Goal: Information Seeking & Learning: Learn about a topic

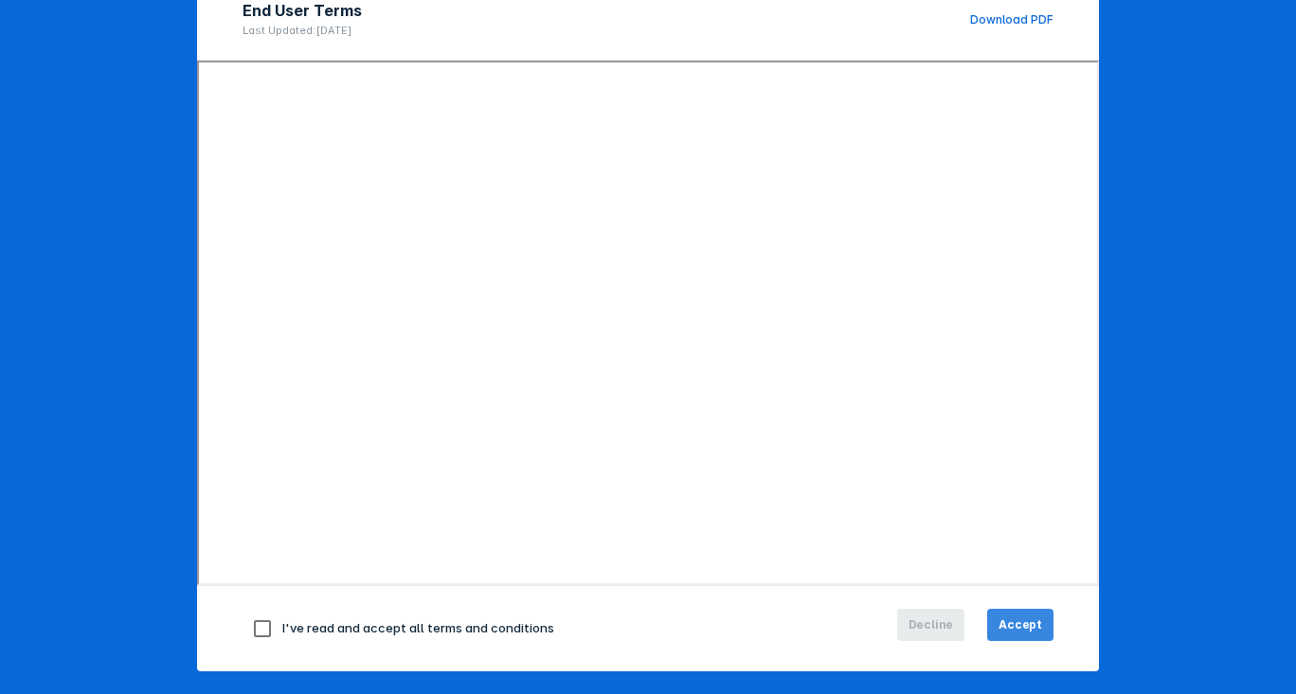
click at [1003, 637] on button "Accept" at bounding box center [1020, 625] width 66 height 32
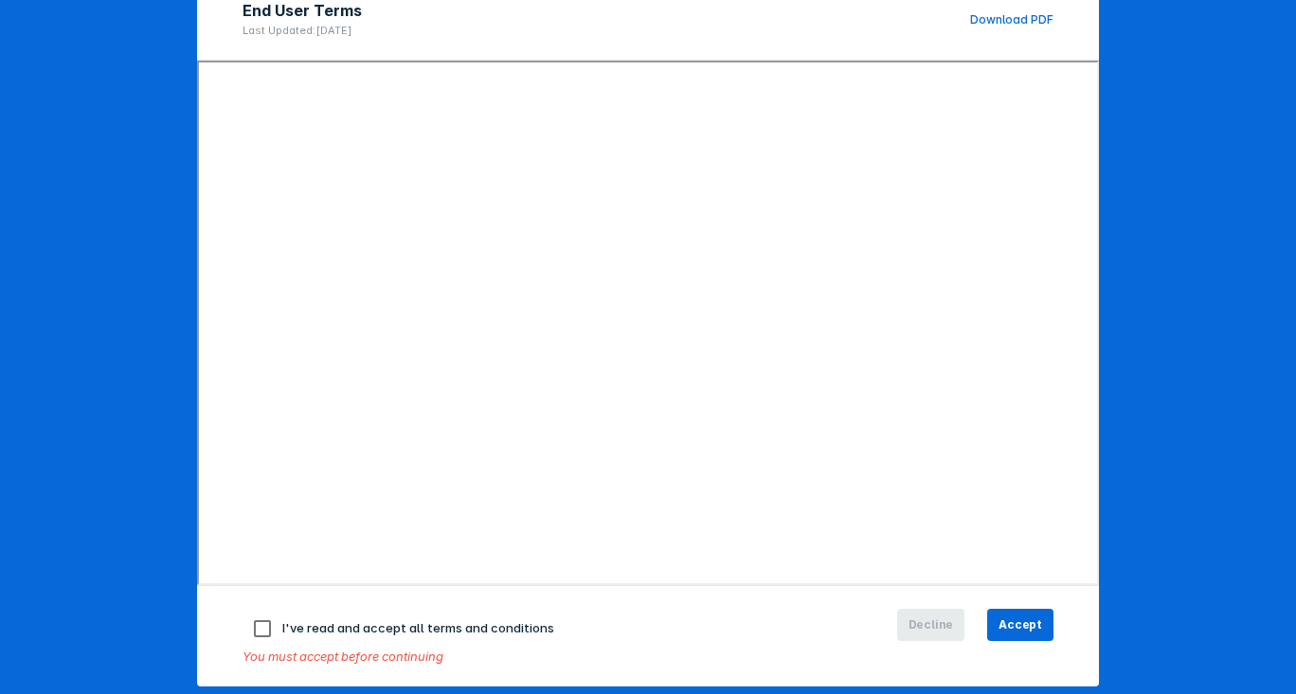
click at [376, 643] on div "I've read and accept all terms and conditions You must accept before continuing" at bounding box center [513, 636] width 541 height 55
click at [260, 633] on input "checkbox" at bounding box center [263, 629] width 40 height 40
checkbox input "true"
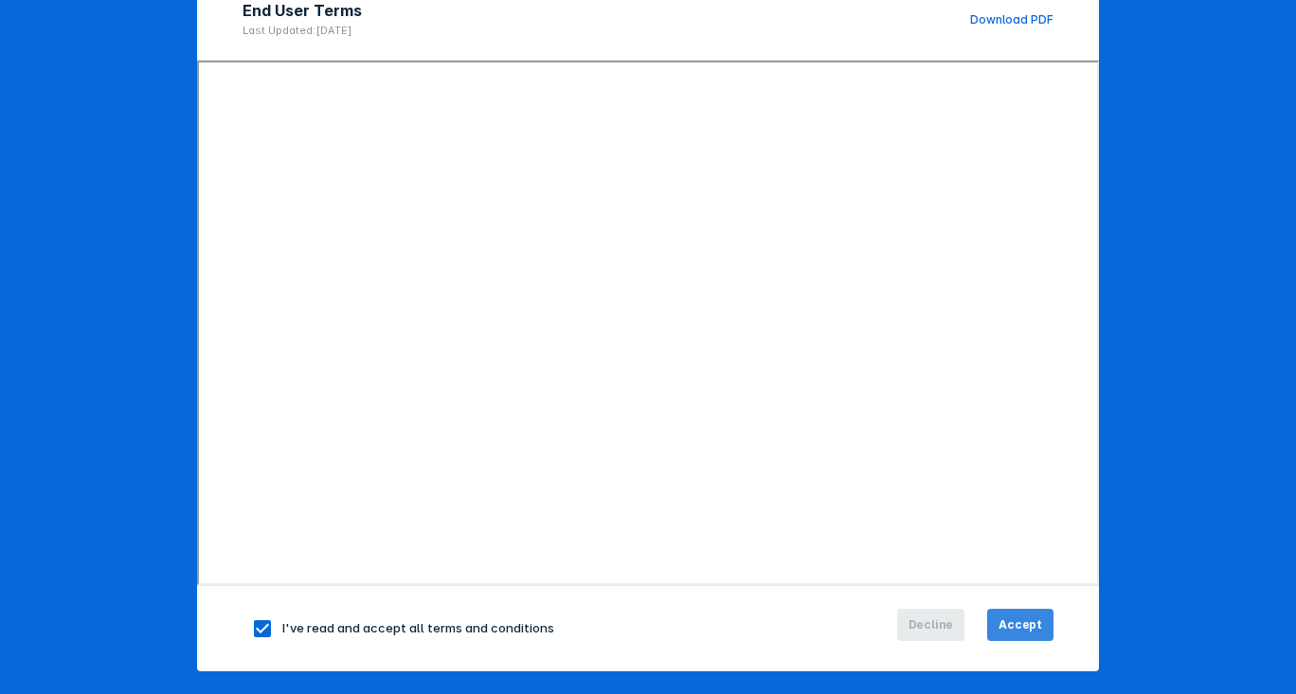
click at [1050, 624] on button "Accept" at bounding box center [1020, 625] width 66 height 32
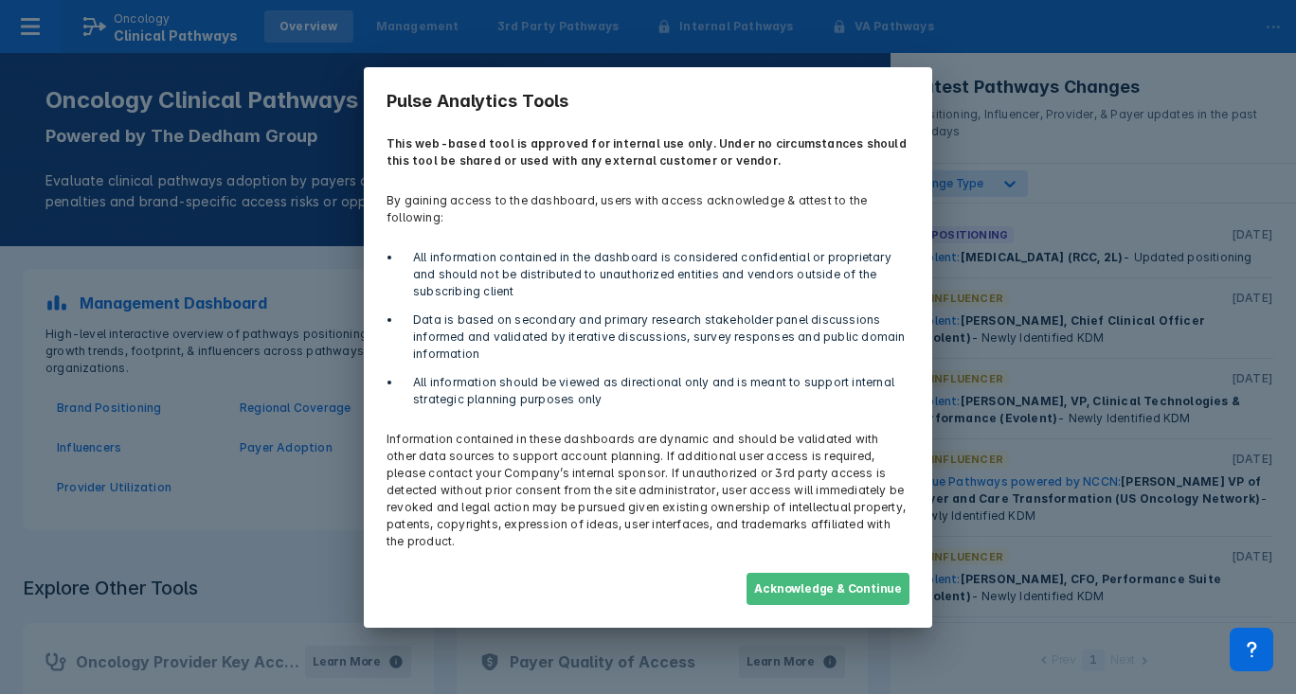
click at [872, 573] on button "Acknowledge & Continue" at bounding box center [828, 589] width 163 height 32
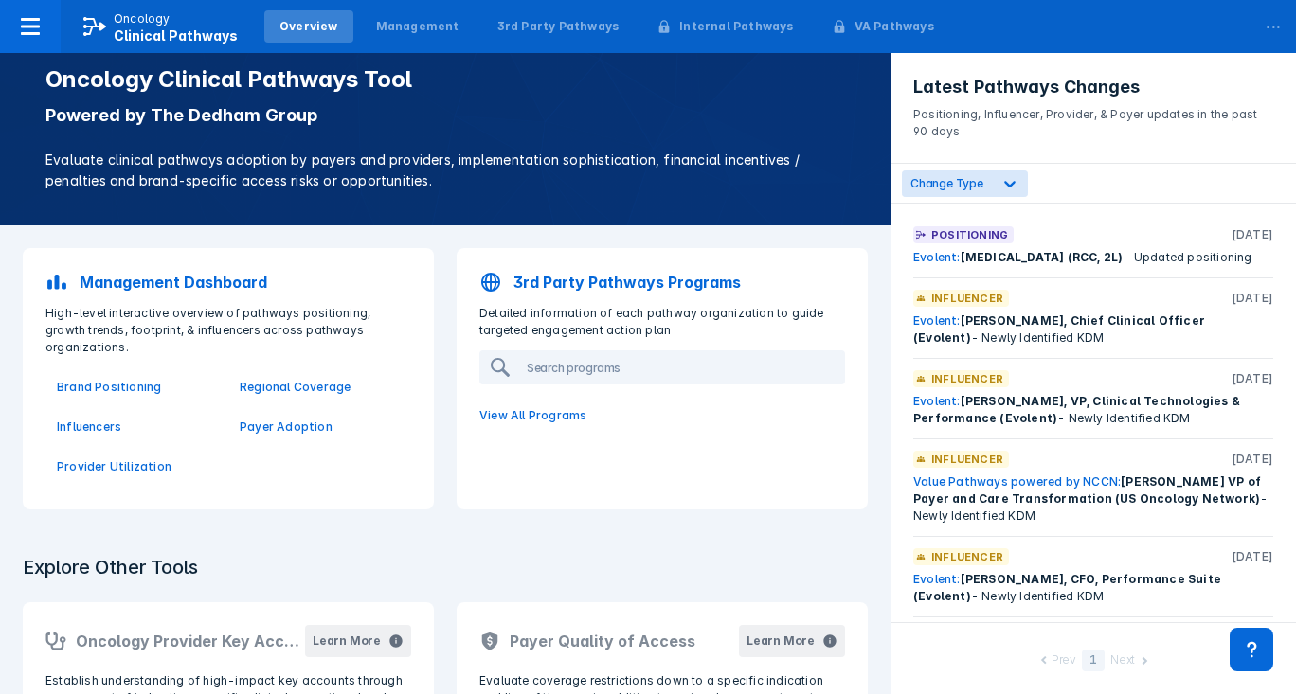
scroll to position [23, 0]
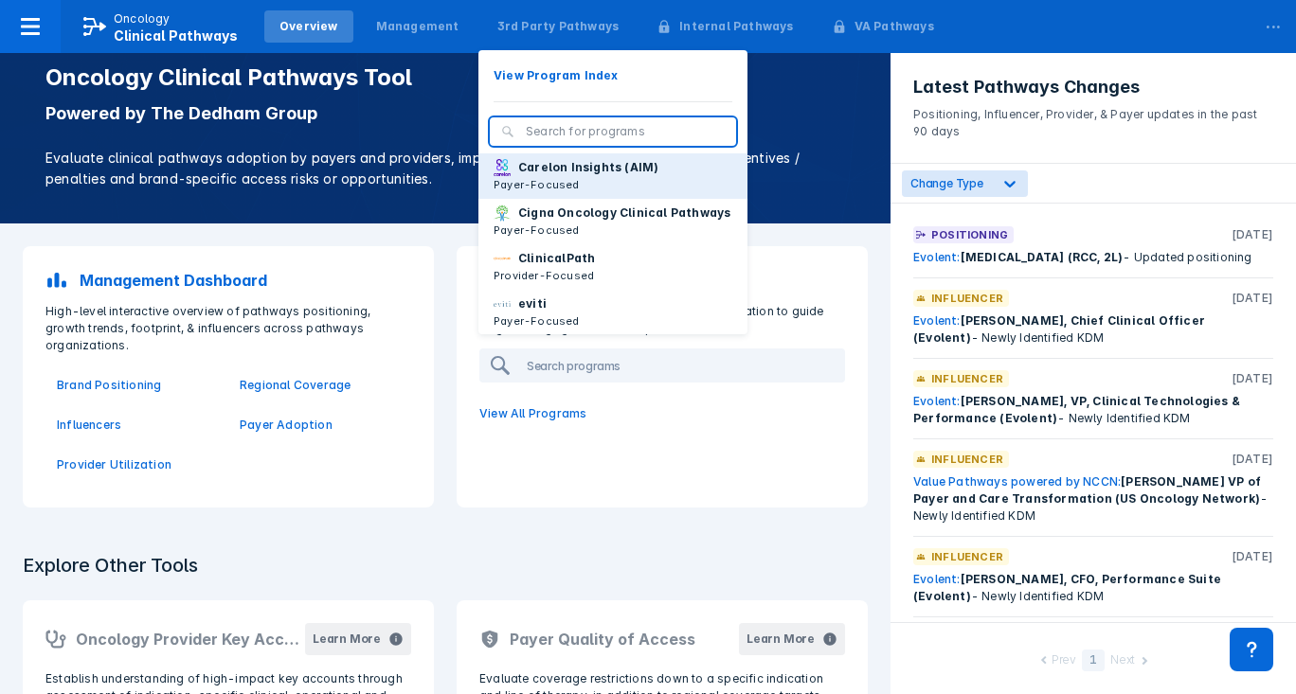
click at [569, 171] on p "Carelon Insights (AIM)" at bounding box center [588, 167] width 140 height 17
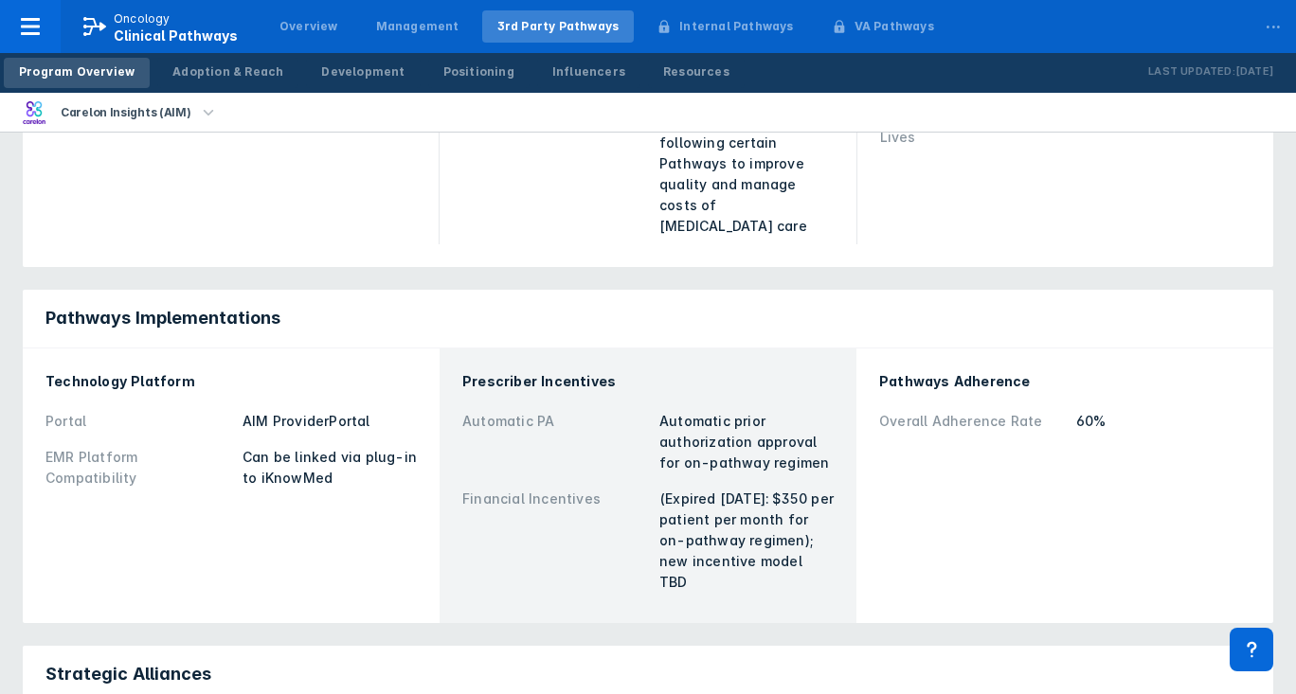
scroll to position [477, 0]
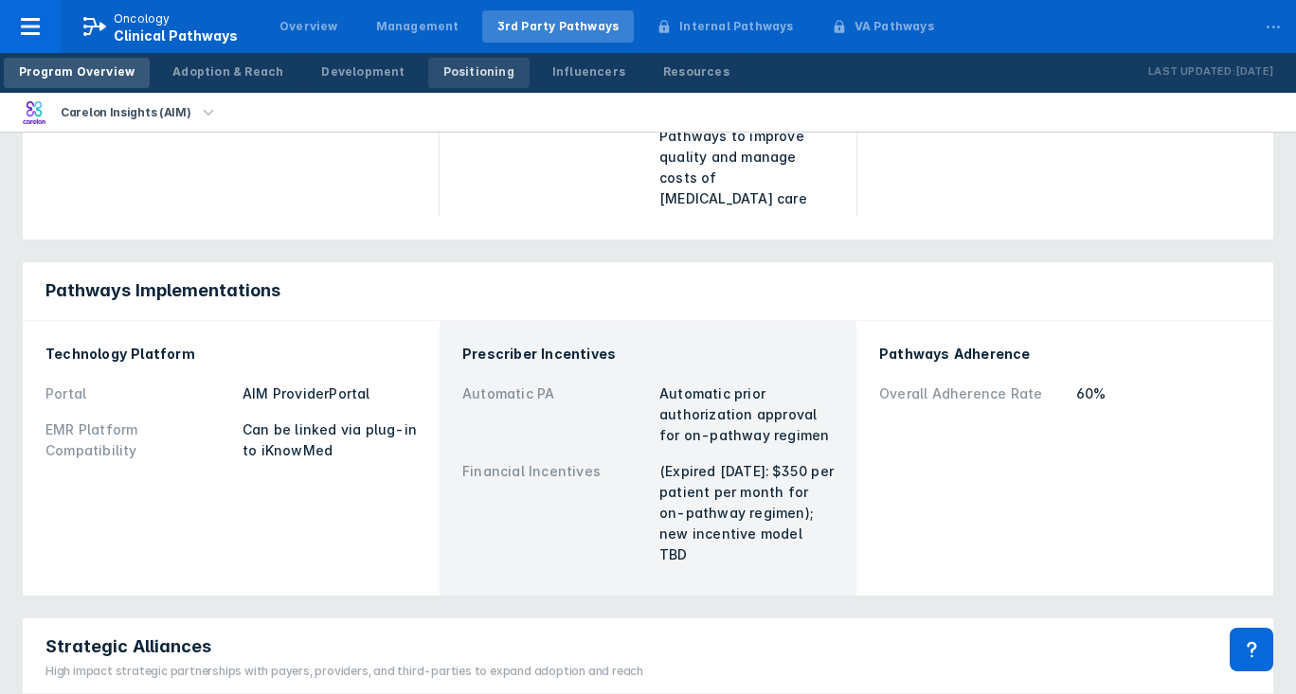
click at [443, 67] on div "Positioning" at bounding box center [478, 71] width 71 height 17
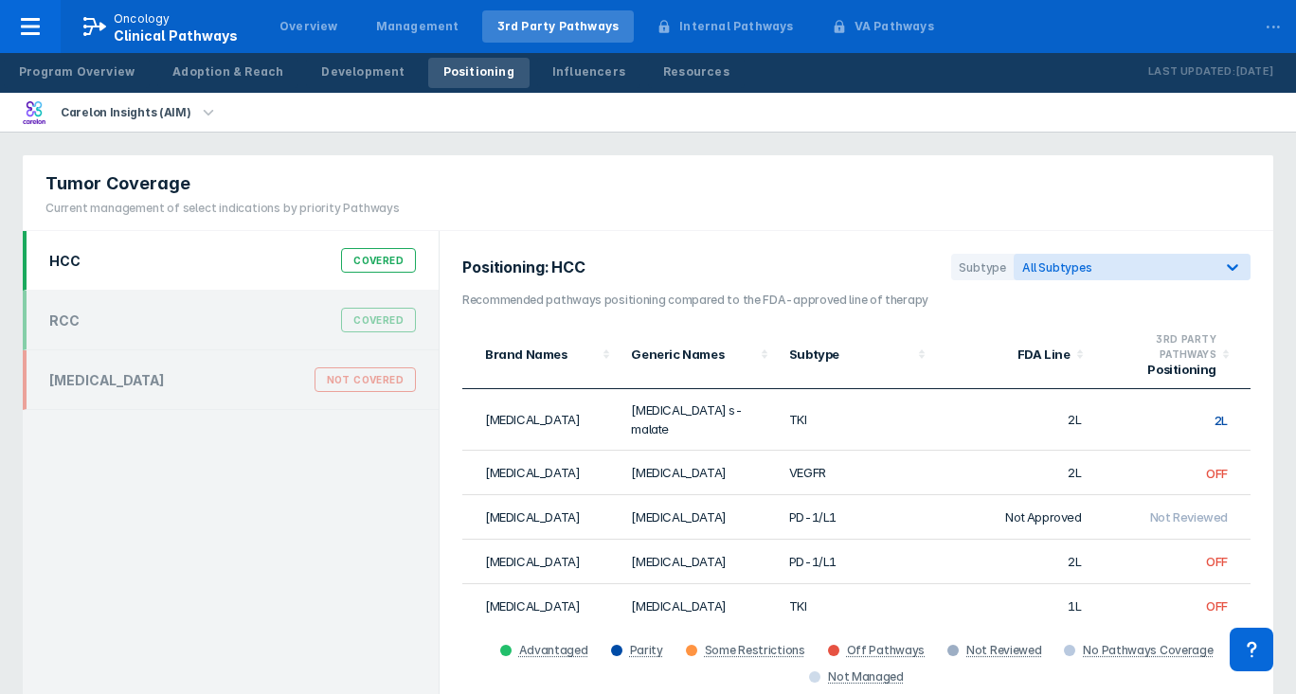
click at [190, 124] on li "Carelon Insights (AIM)" at bounding box center [121, 112] width 242 height 39
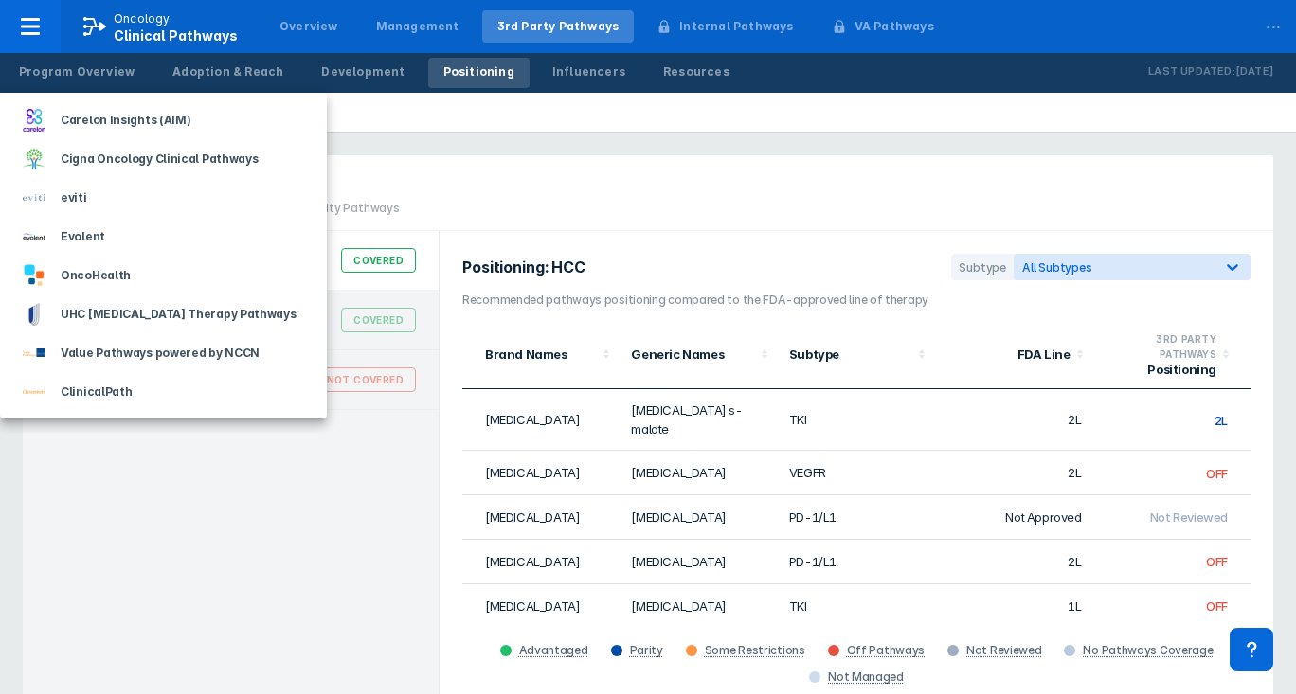
click at [501, 158] on div at bounding box center [648, 347] width 1296 height 694
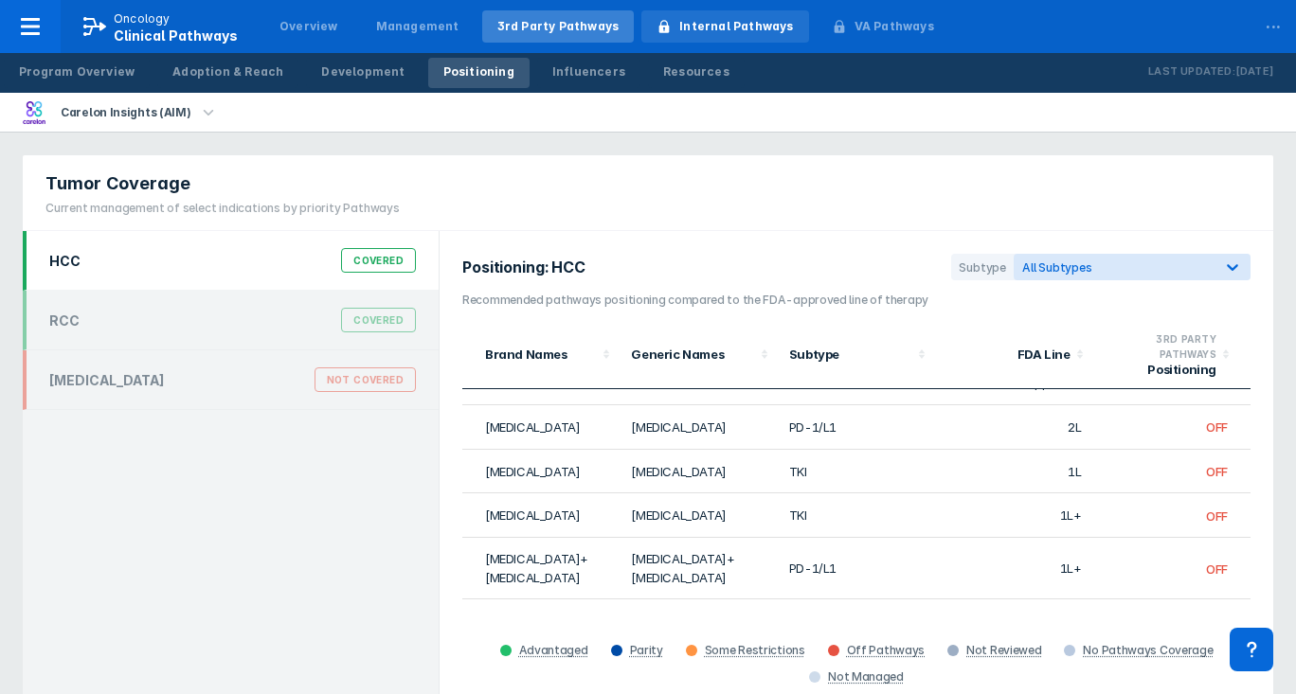
click at [712, 28] on div "Internal Pathways" at bounding box center [736, 26] width 114 height 17
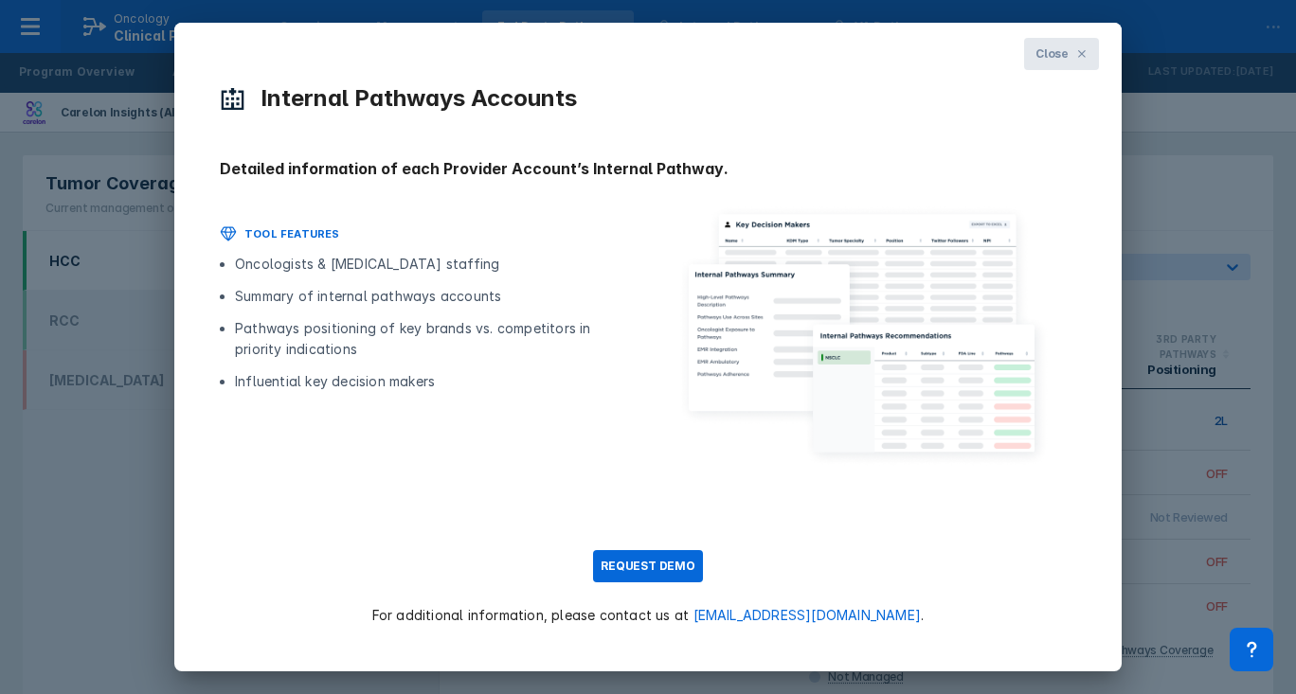
click at [1060, 59] on span "Close" at bounding box center [1052, 53] width 33 height 17
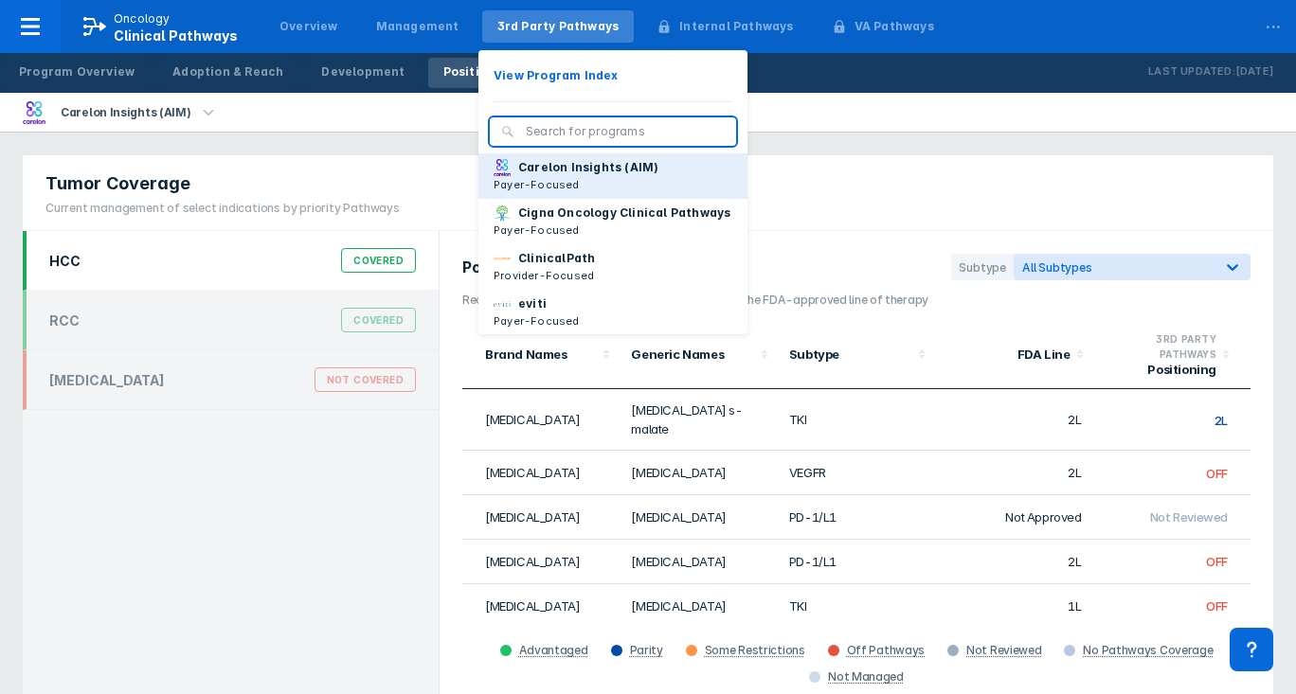
click at [557, 178] on p "Payer-Focused" at bounding box center [576, 184] width 165 height 17
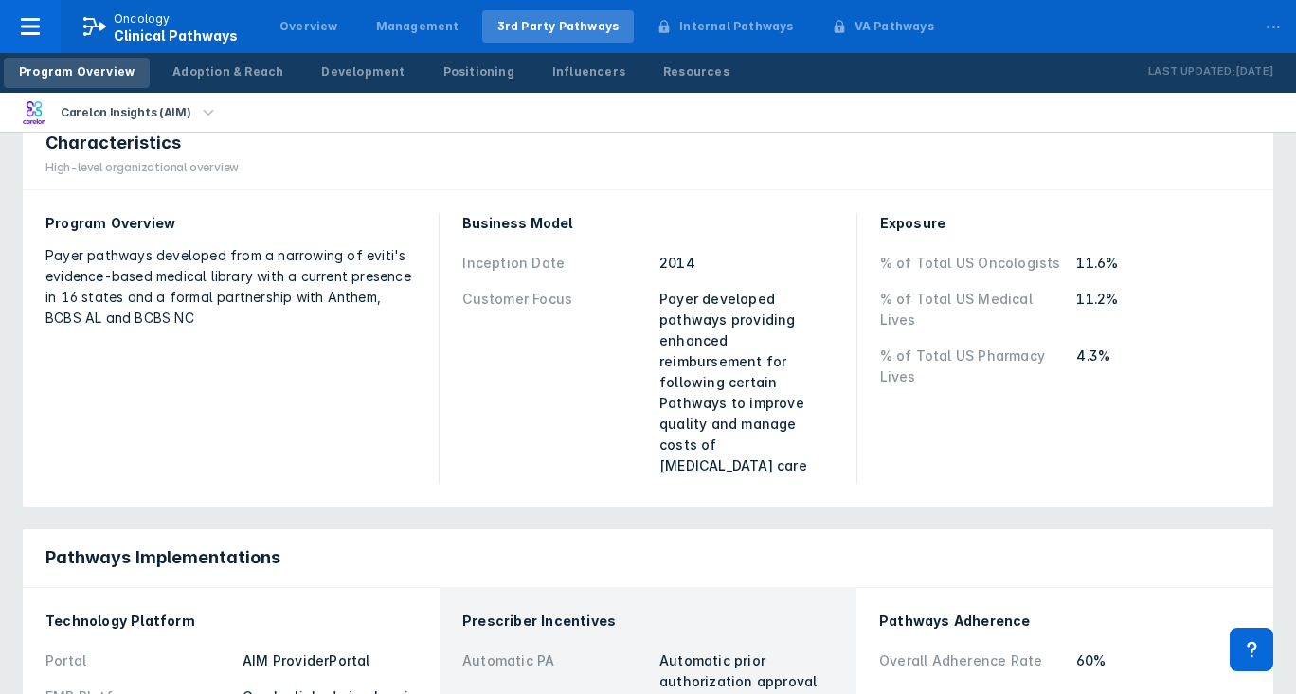
scroll to position [174, 0]
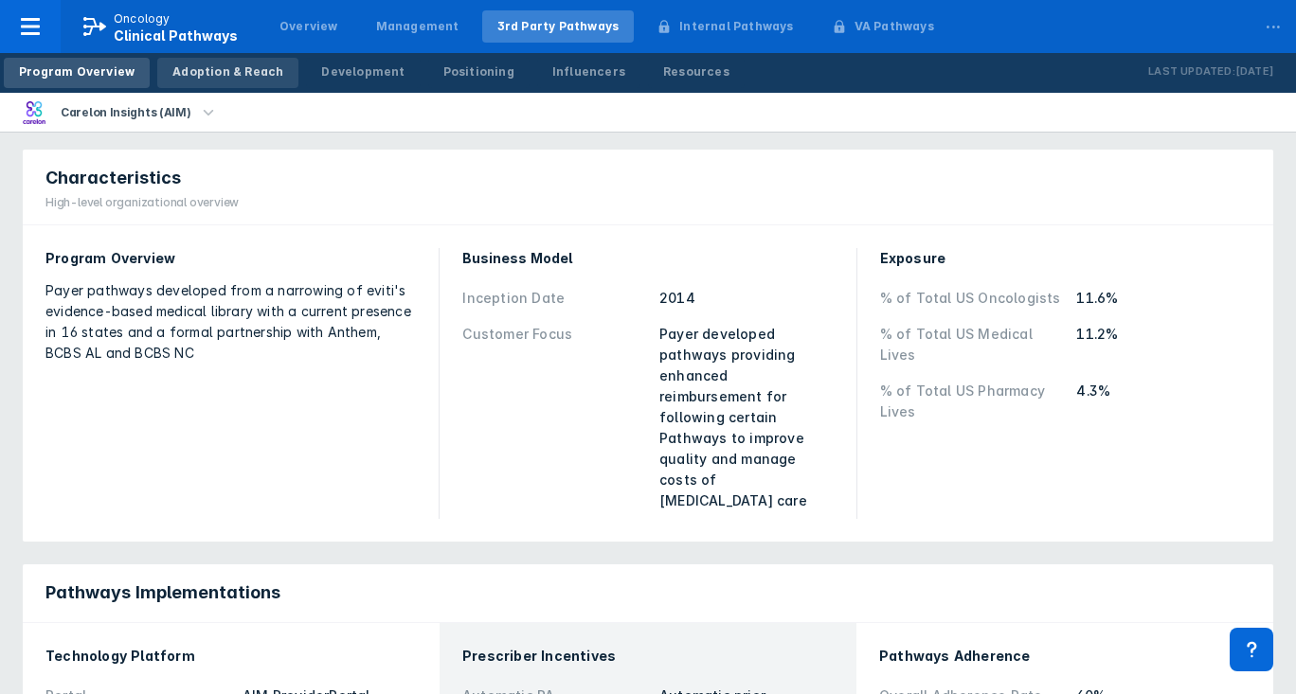
click at [224, 82] on link "Adoption & Reach" at bounding box center [227, 73] width 141 height 30
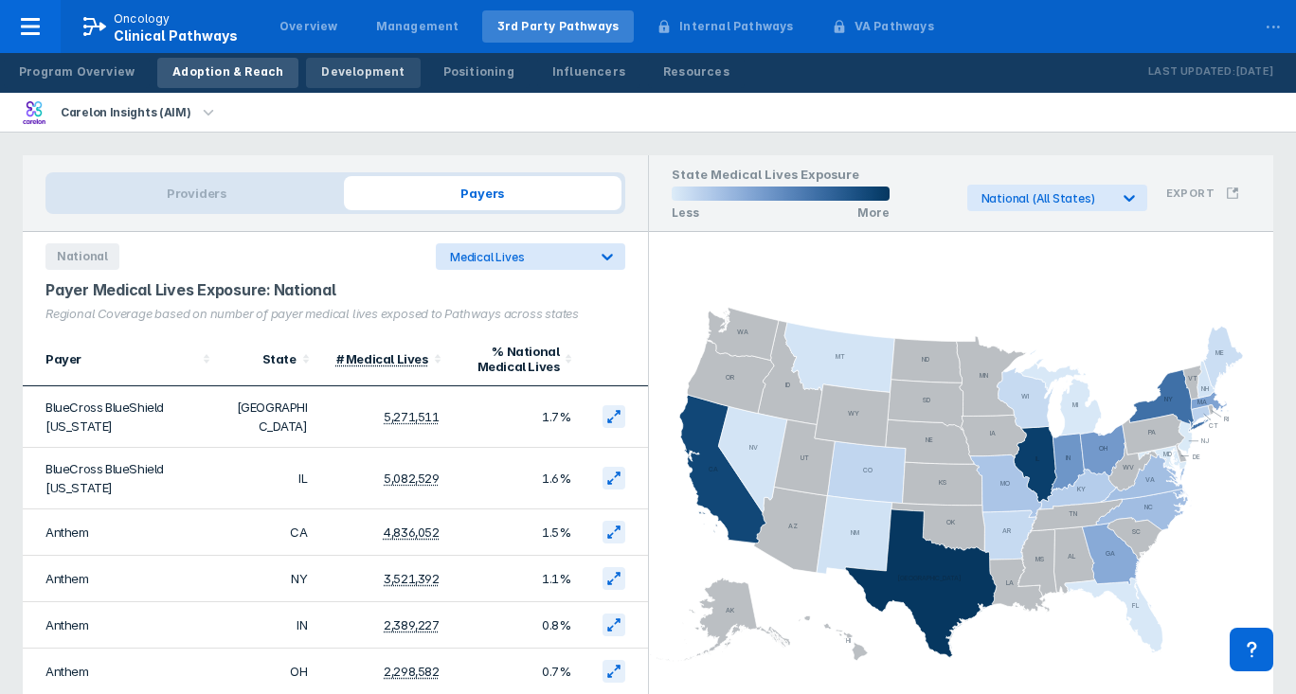
click at [362, 65] on div "Development" at bounding box center [362, 71] width 83 height 17
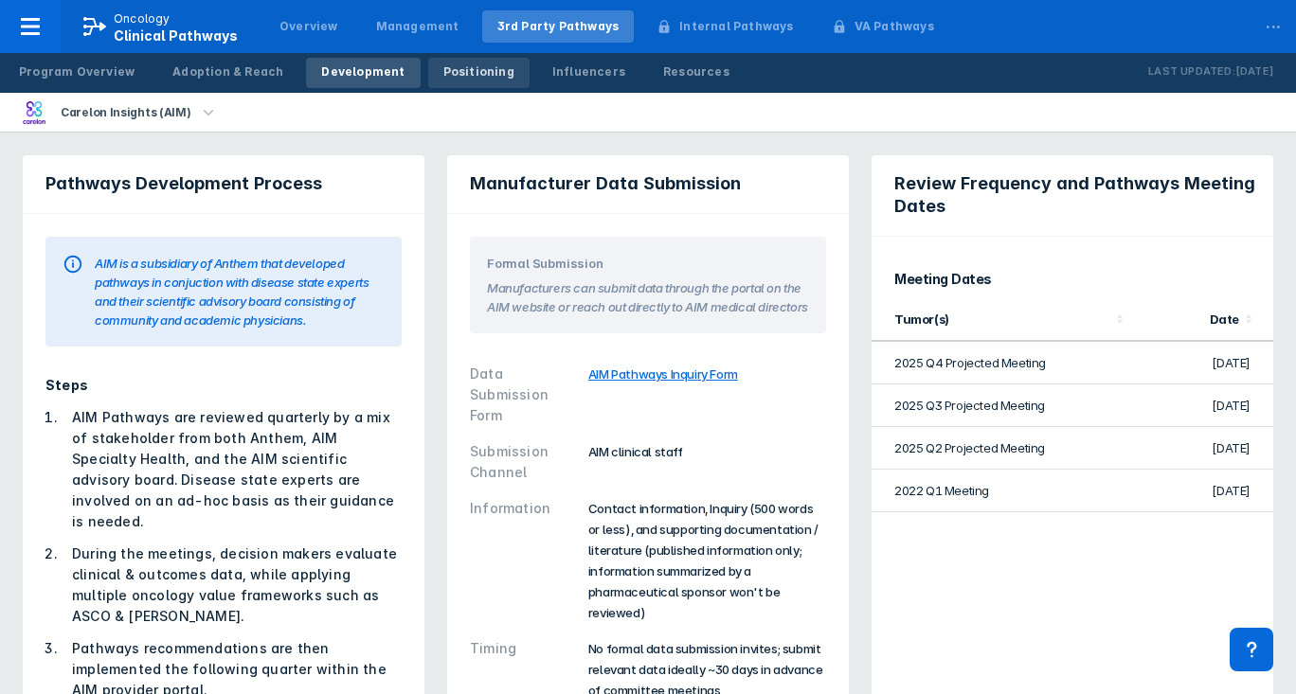
scroll to position [-1, 1]
click at [443, 70] on div "Positioning" at bounding box center [478, 71] width 71 height 17
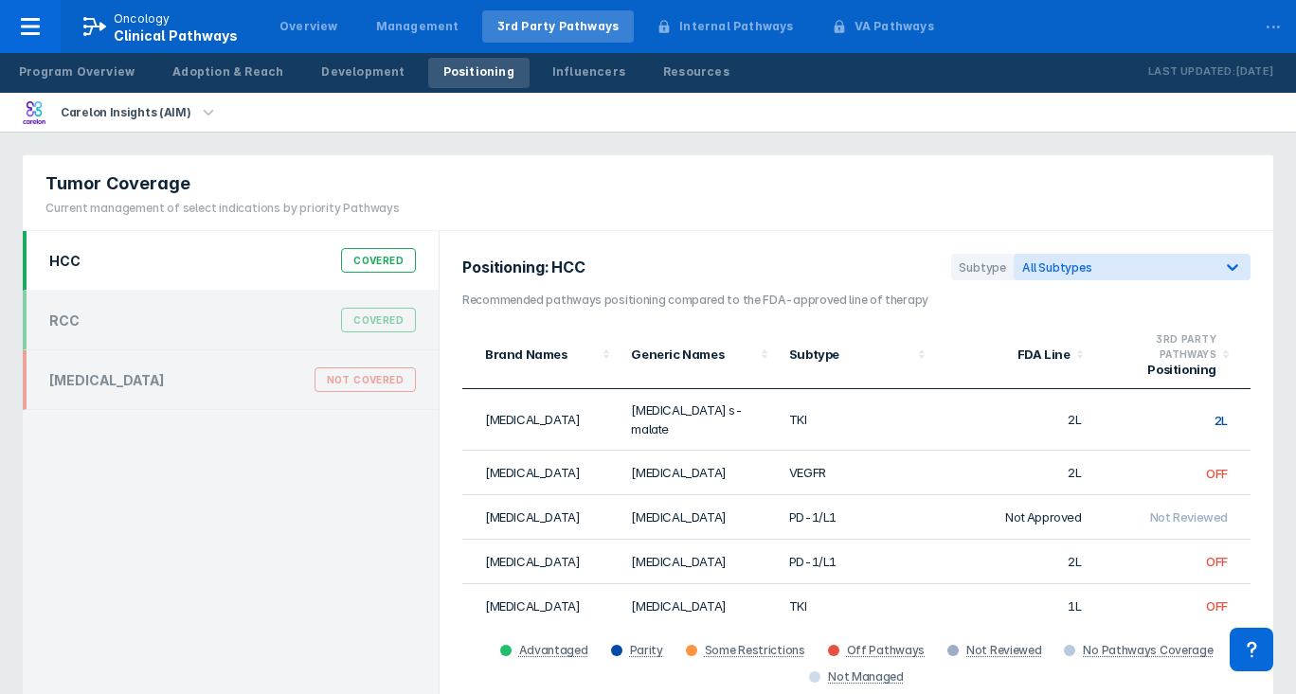
scroll to position [2, 0]
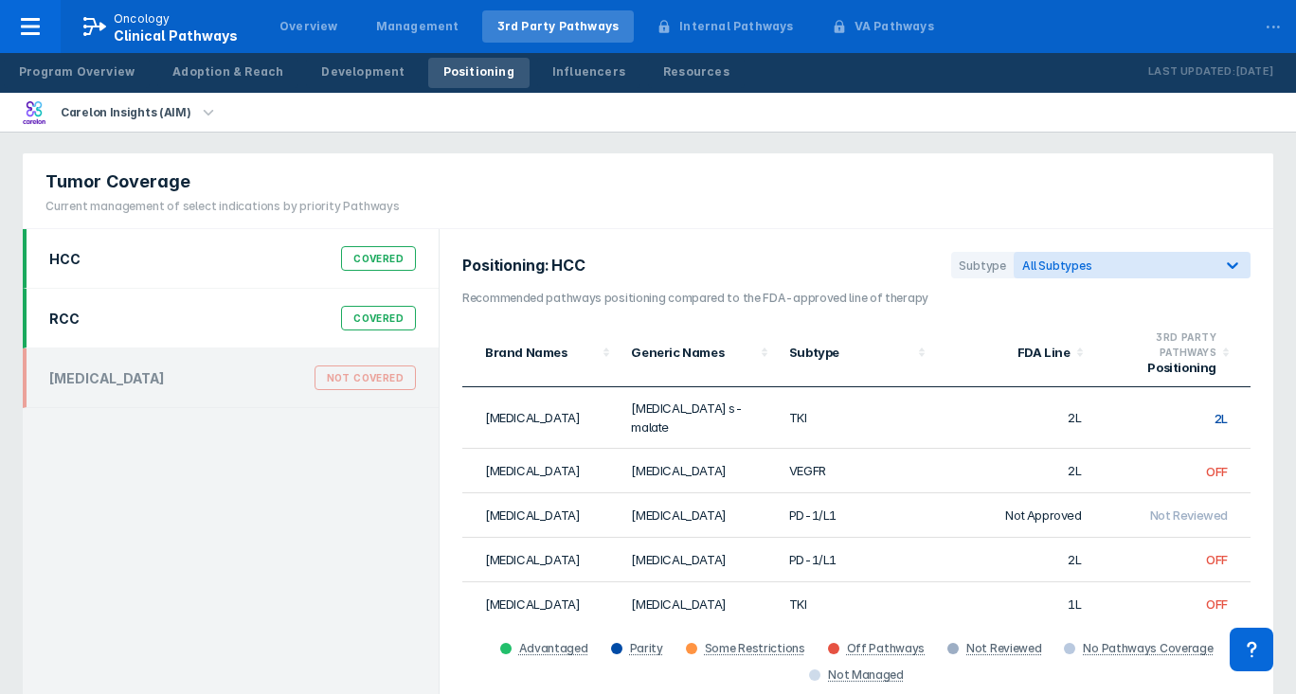
click at [243, 322] on div "RCC Covered" at bounding box center [232, 318] width 389 height 36
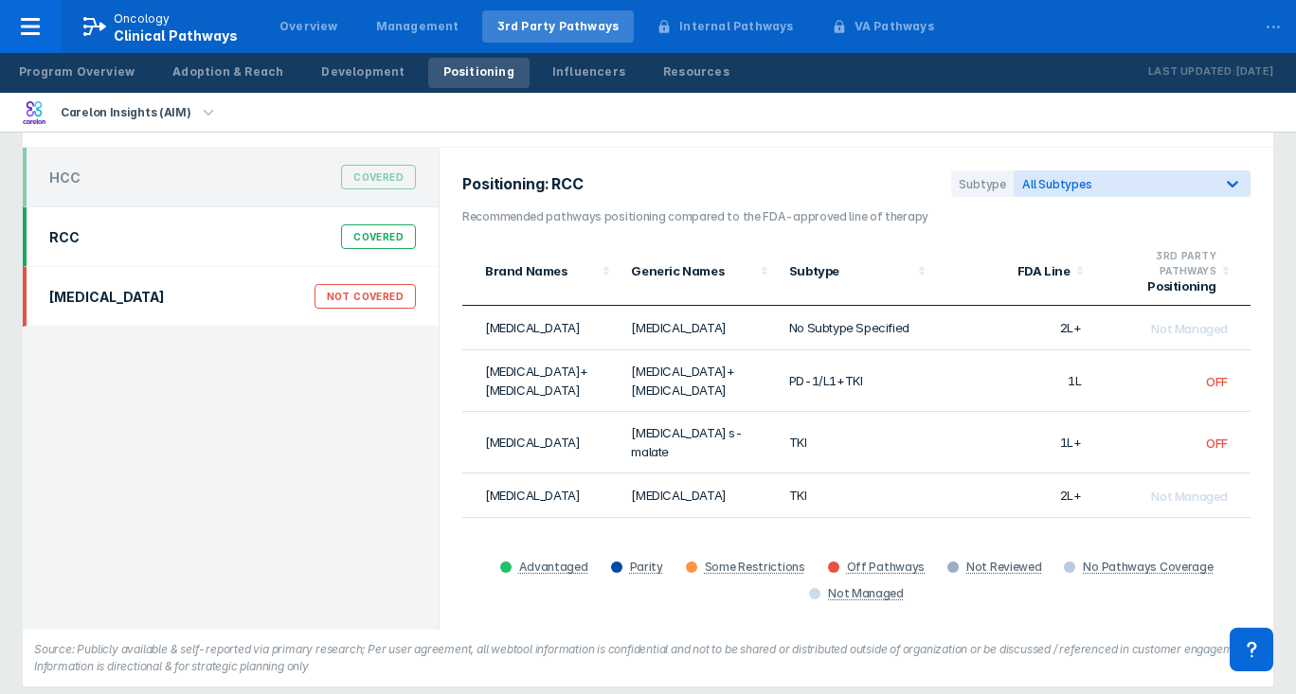
scroll to position [84, 0]
click at [207, 276] on div "[MEDICAL_DATA] Not Covered" at bounding box center [231, 296] width 416 height 60
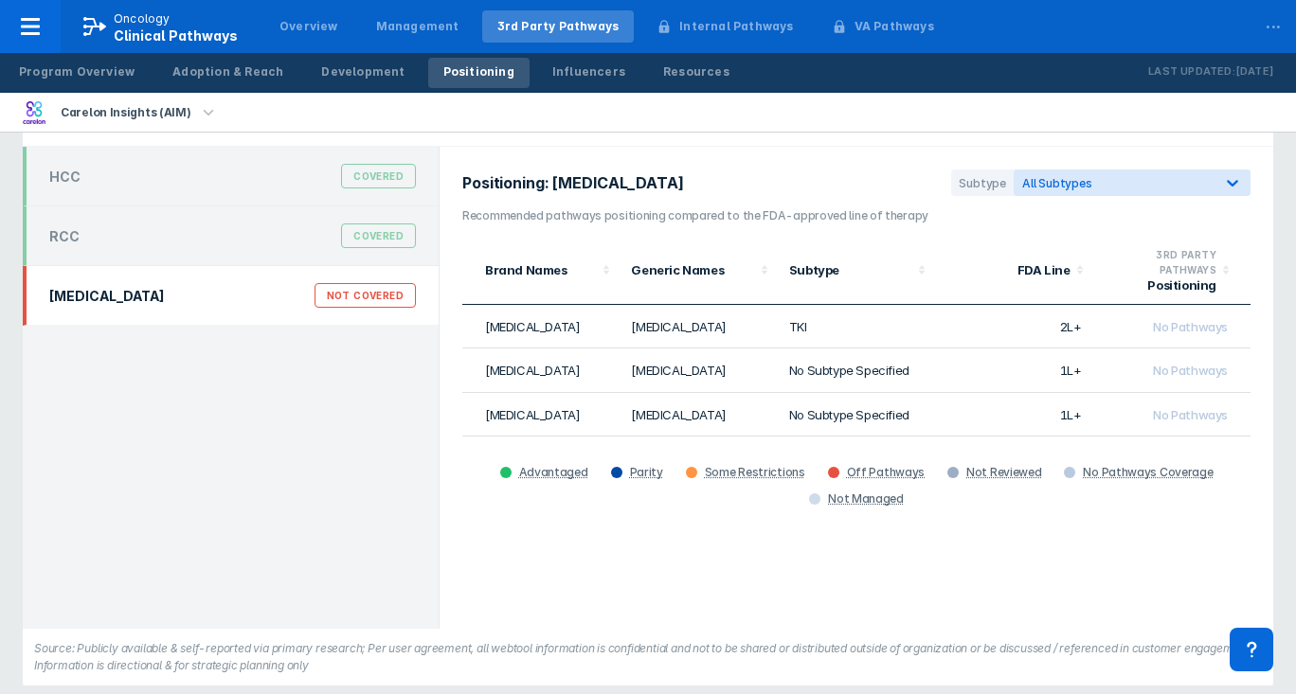
scroll to position [83, 0]
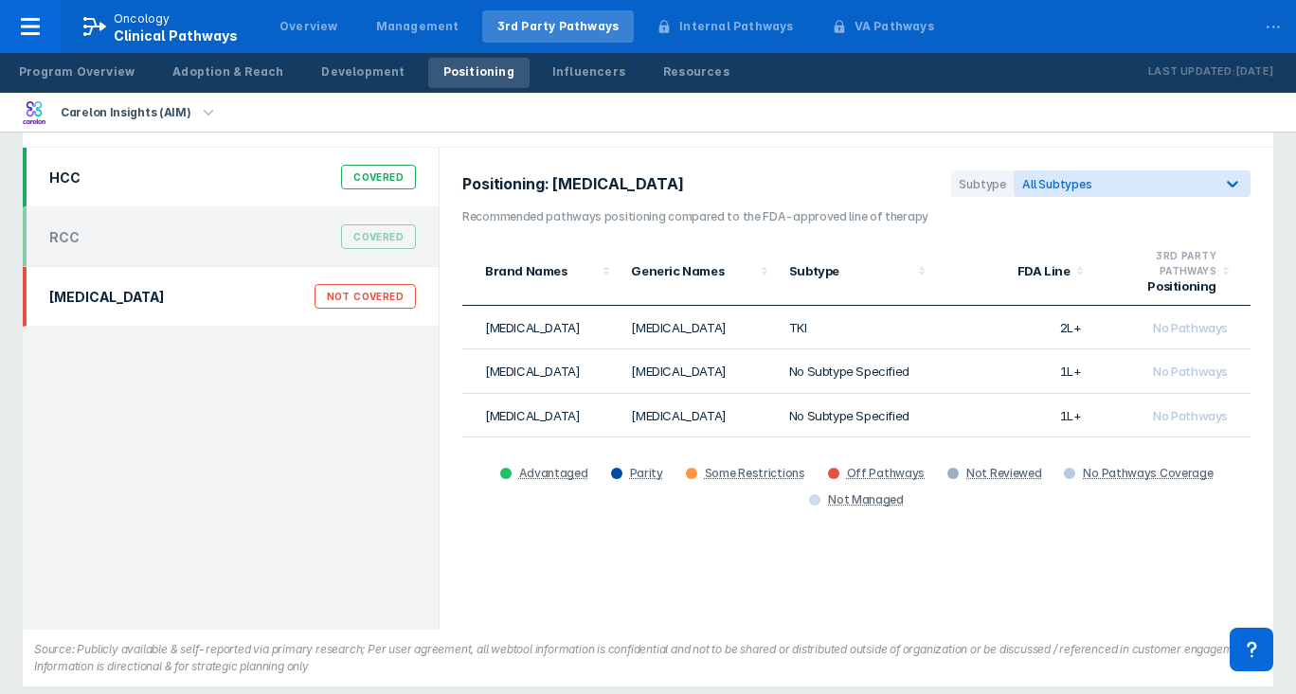
click at [269, 171] on div "HCC Covered" at bounding box center [232, 177] width 389 height 36
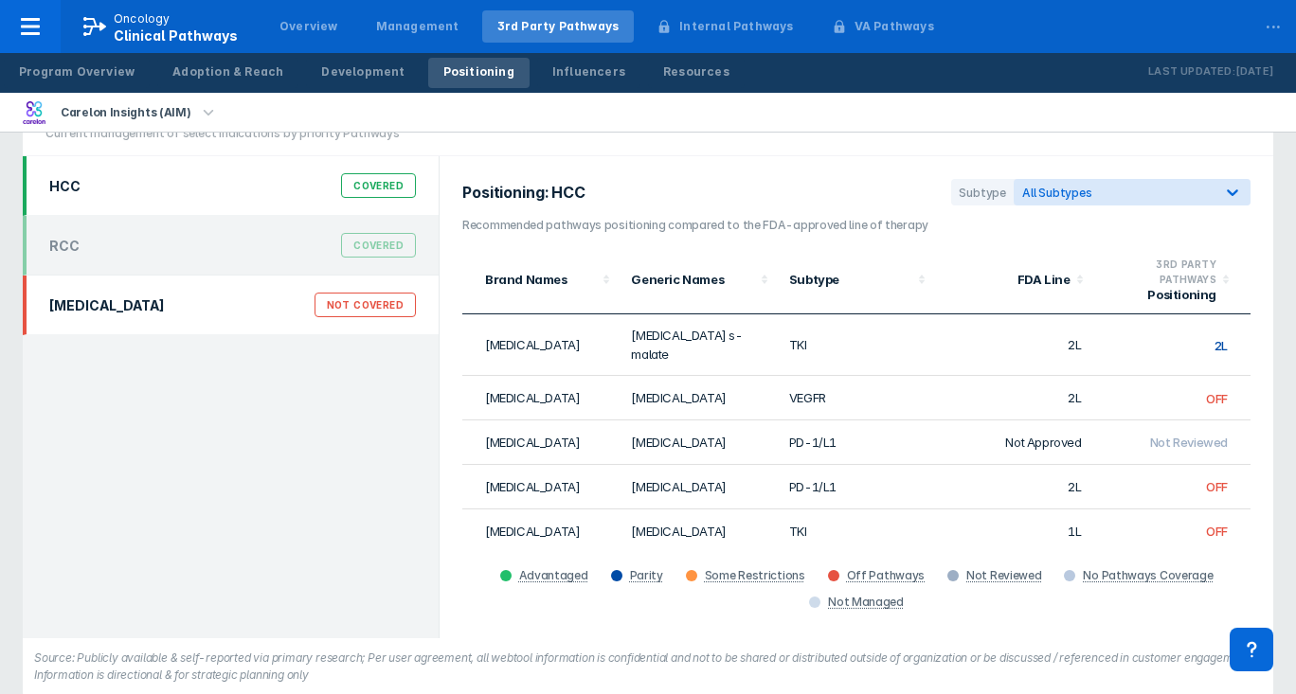
scroll to position [73, 0]
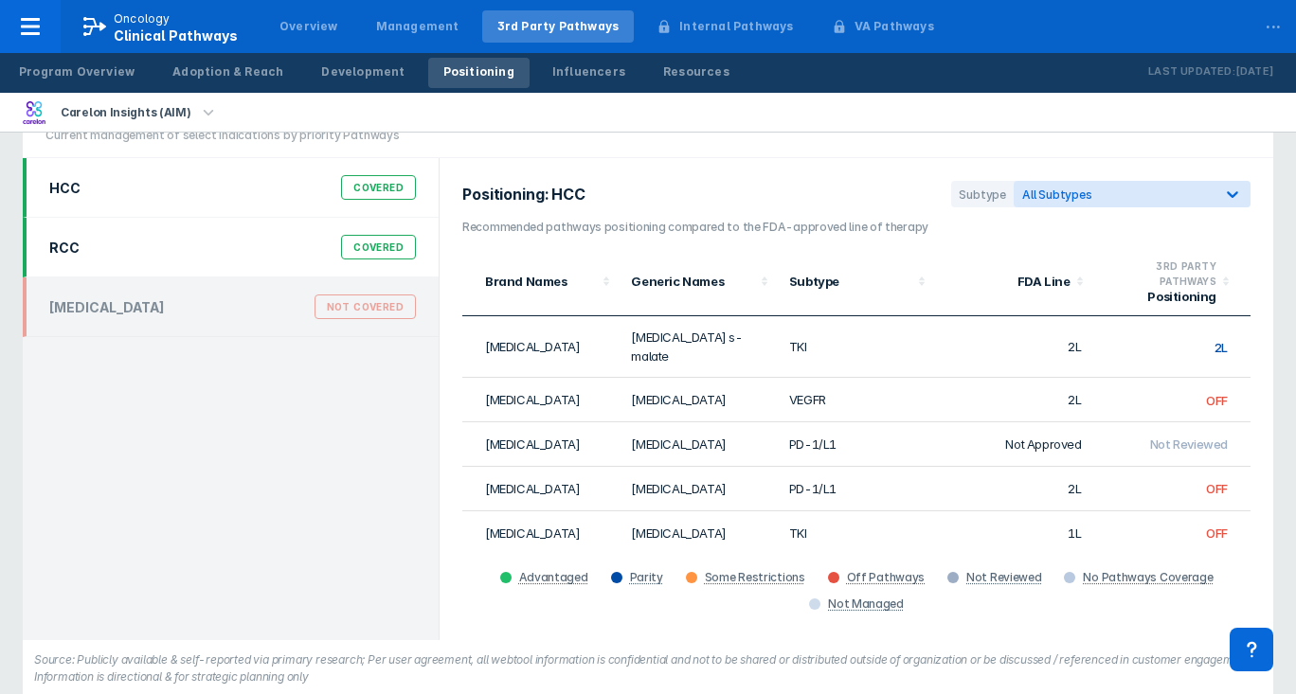
click at [243, 231] on div "RCC Covered" at bounding box center [232, 247] width 389 height 36
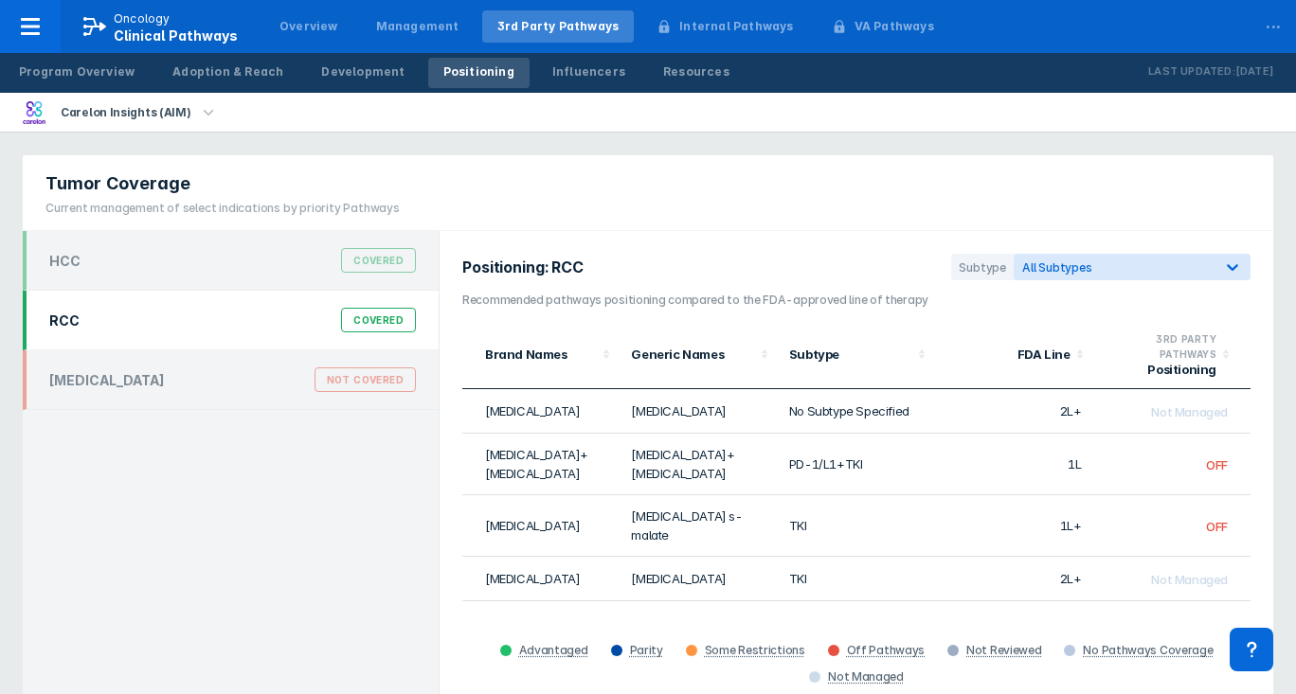
scroll to position [0, 0]
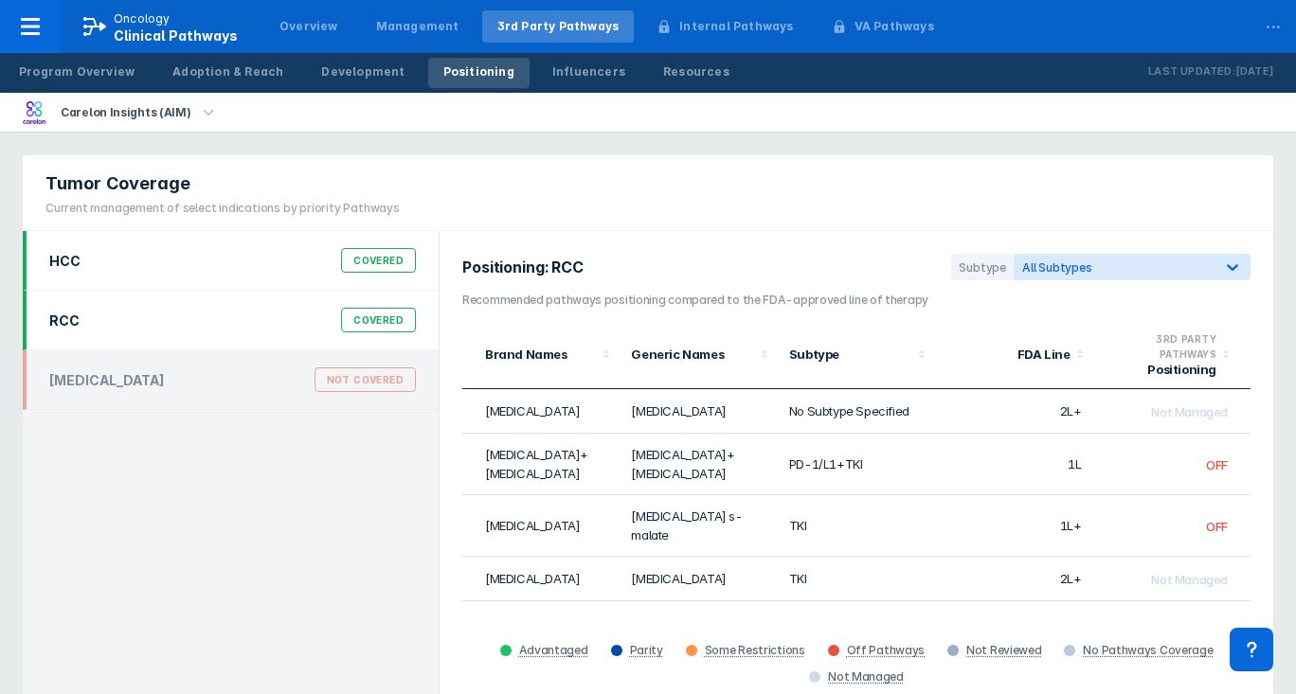
click at [208, 263] on div "HCC Covered" at bounding box center [232, 261] width 389 height 36
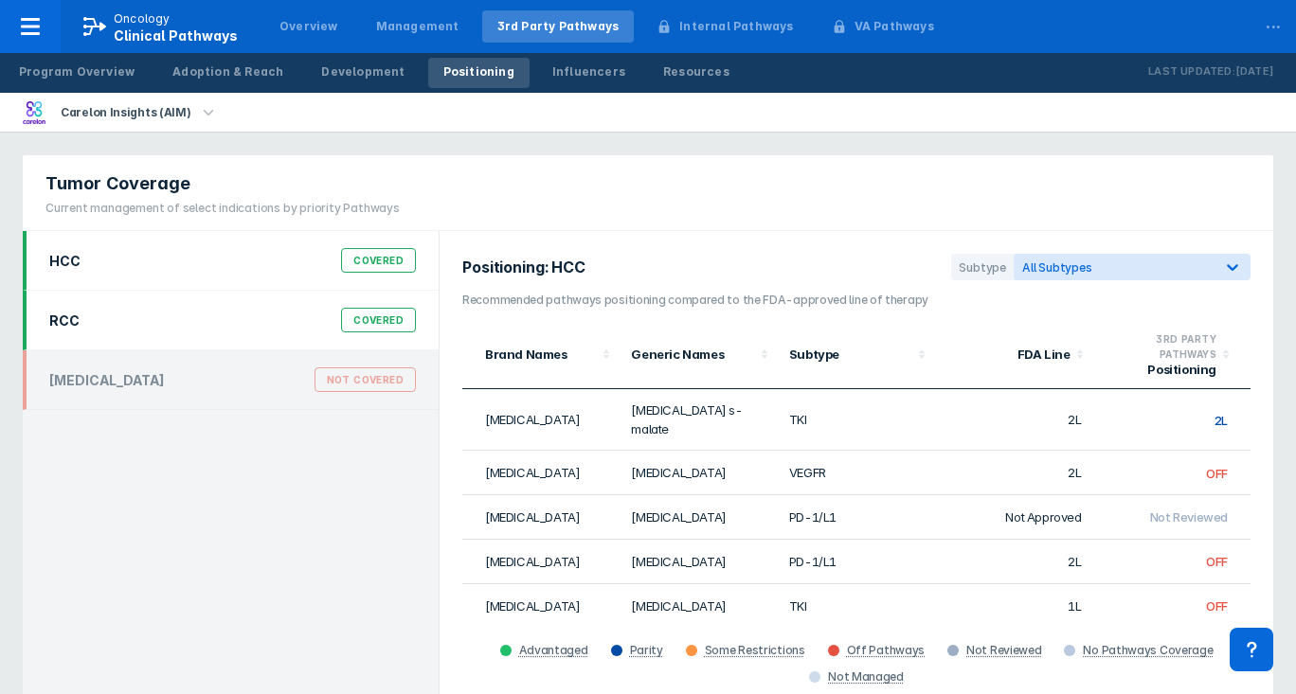
click at [277, 321] on div "RCC Covered" at bounding box center [232, 320] width 389 height 36
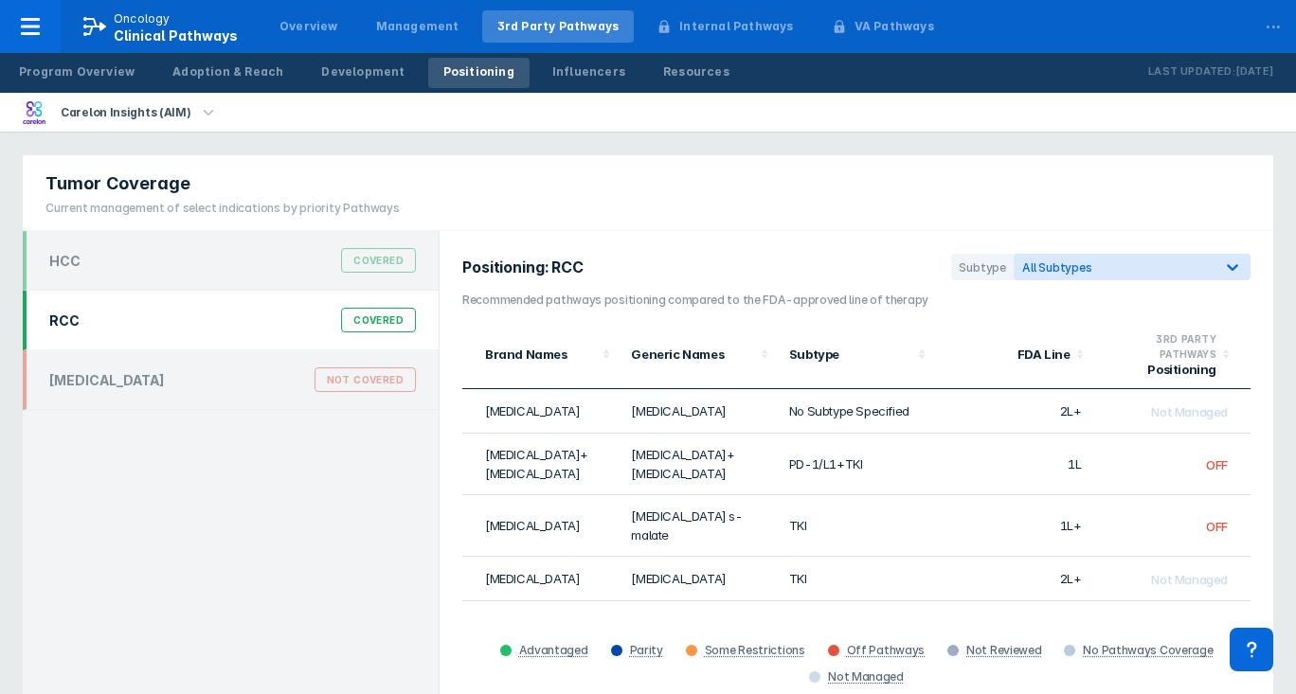
scroll to position [-1, 0]
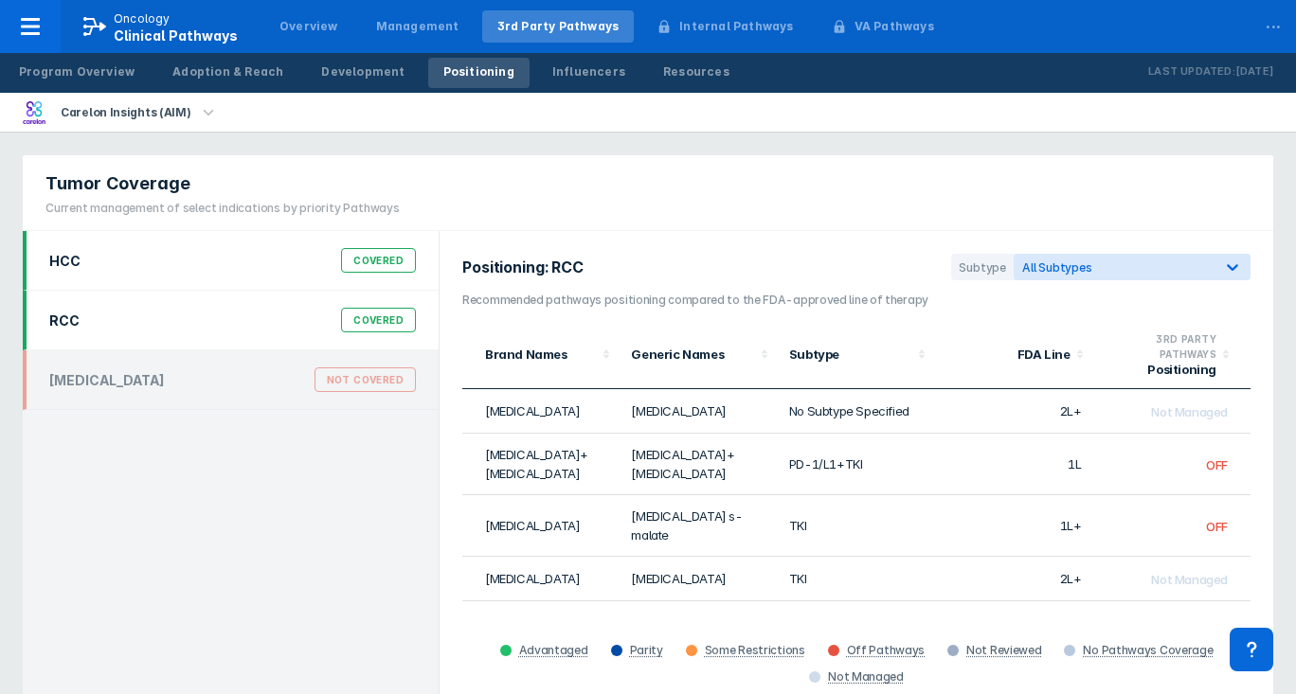
click at [193, 264] on div "HCC Covered" at bounding box center [232, 261] width 389 height 36
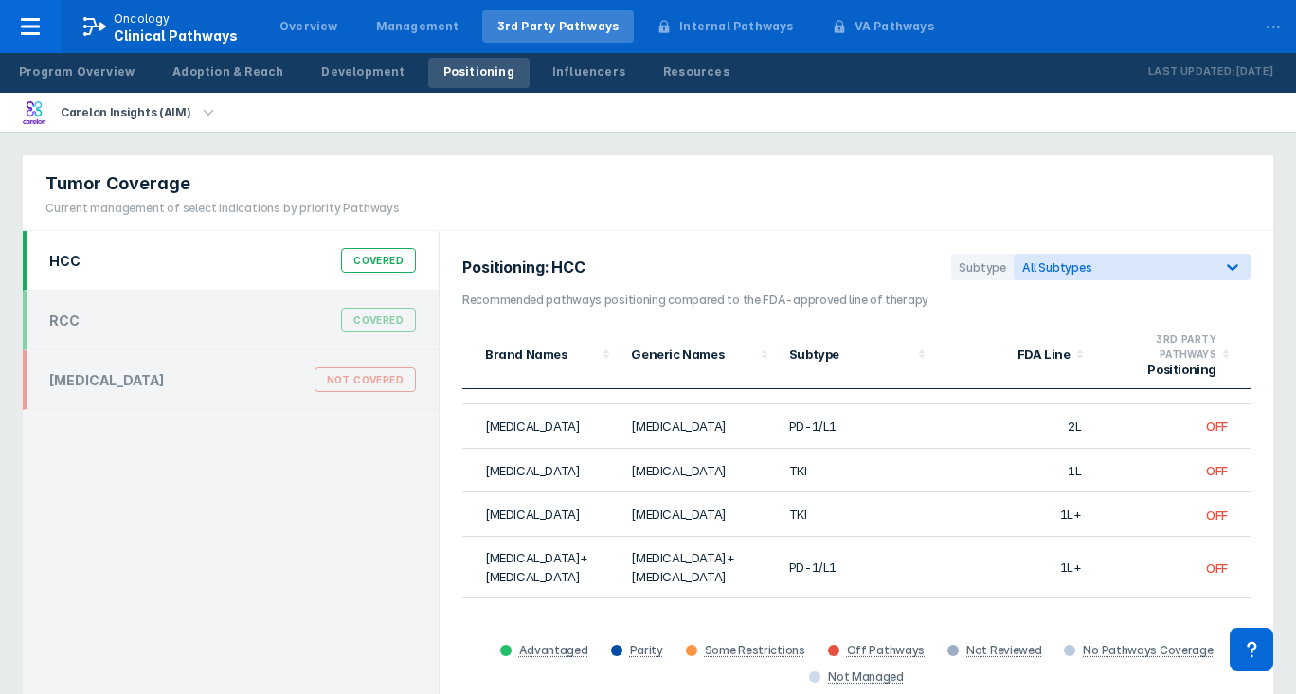
scroll to position [135, 0]
